Goal: Find specific page/section: Find specific page/section

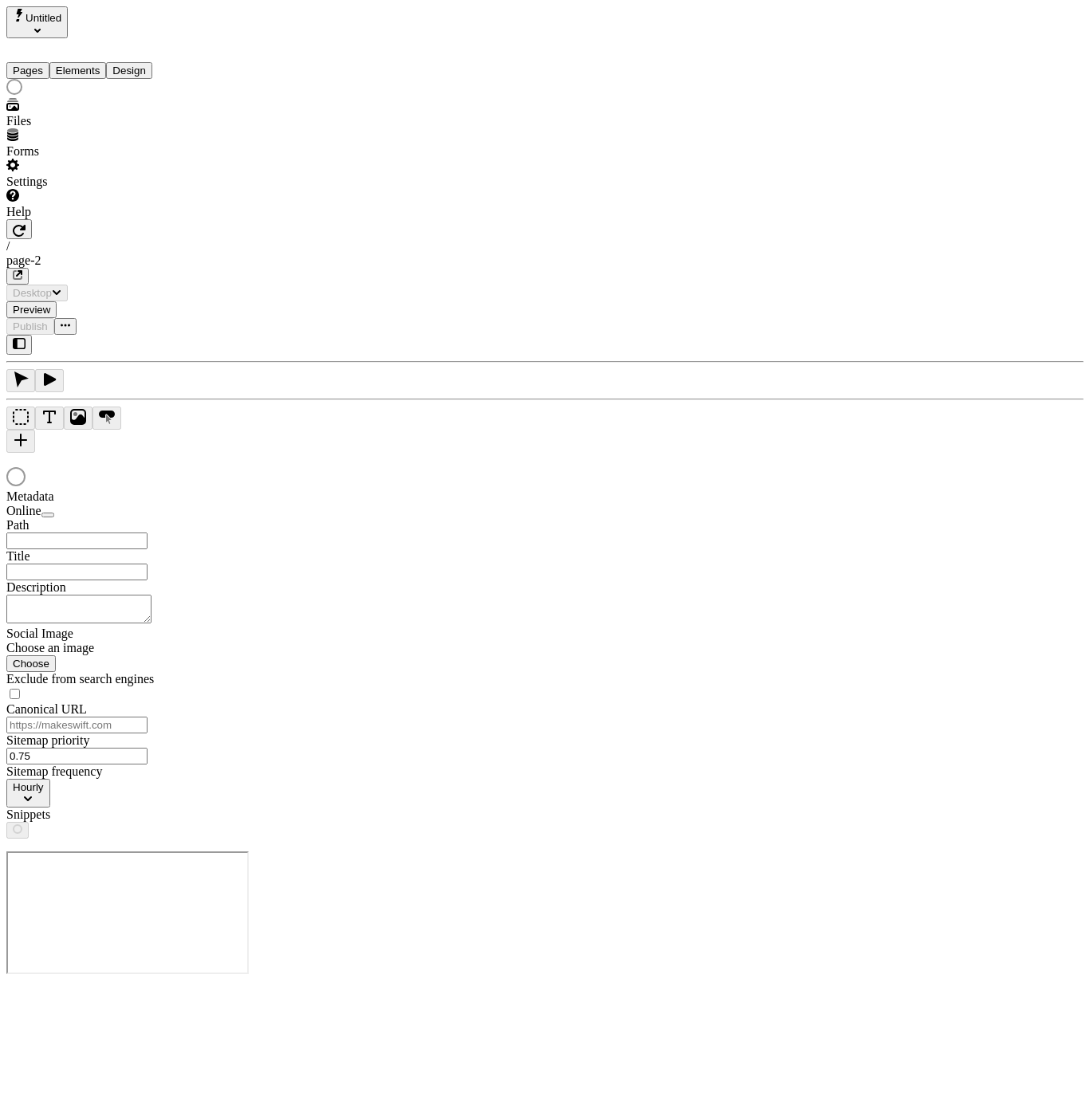
type input "/page-2"
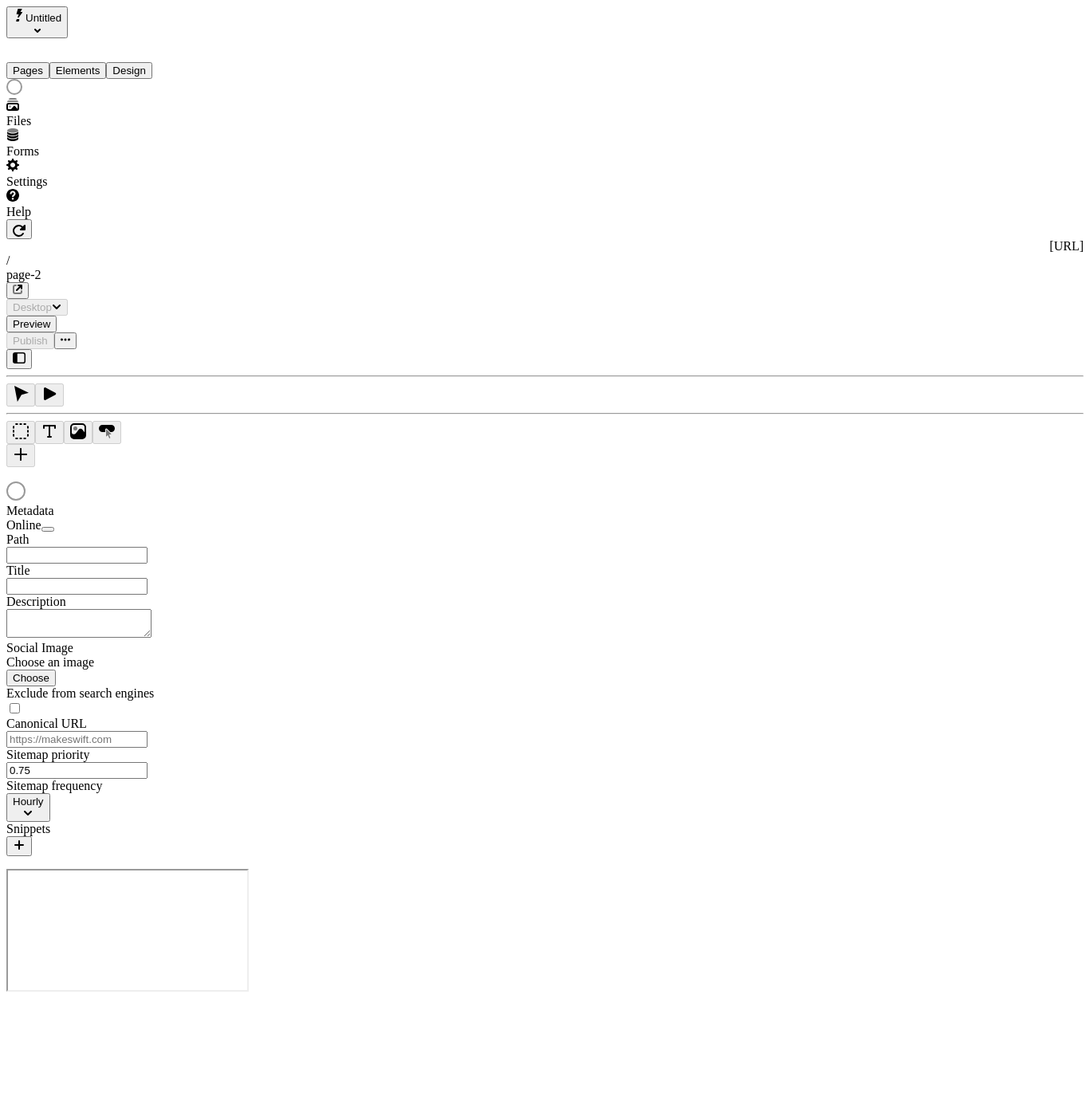
type input "/page-2"
